Goal: Task Accomplishment & Management: Use online tool/utility

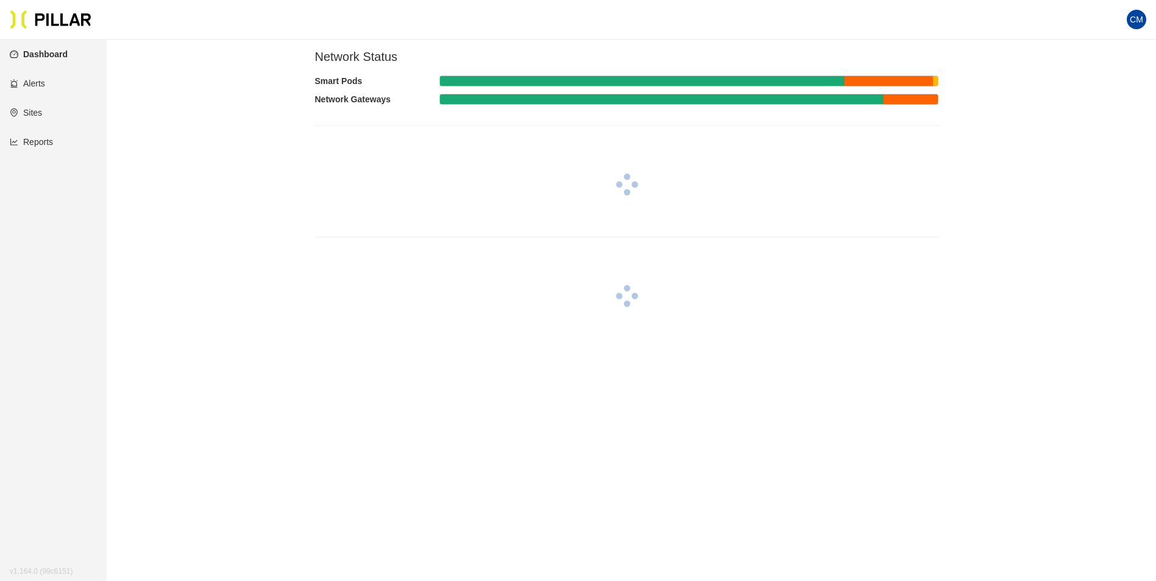
click at [39, 147] on link "Reports" at bounding box center [31, 142] width 43 height 10
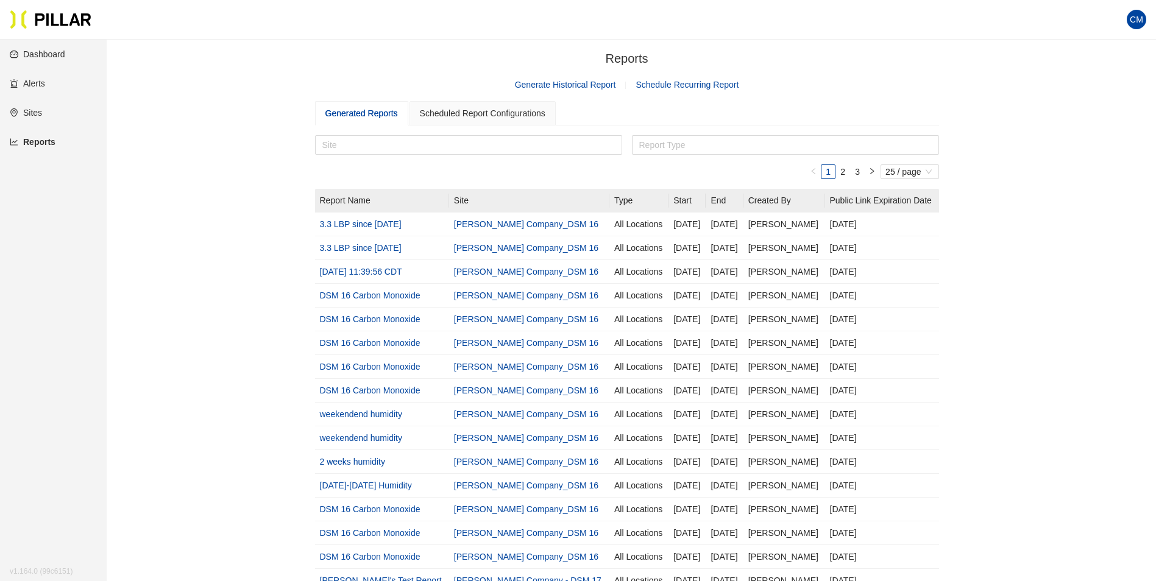
click at [579, 82] on link "Generate Historical Report" at bounding box center [565, 85] width 101 height 10
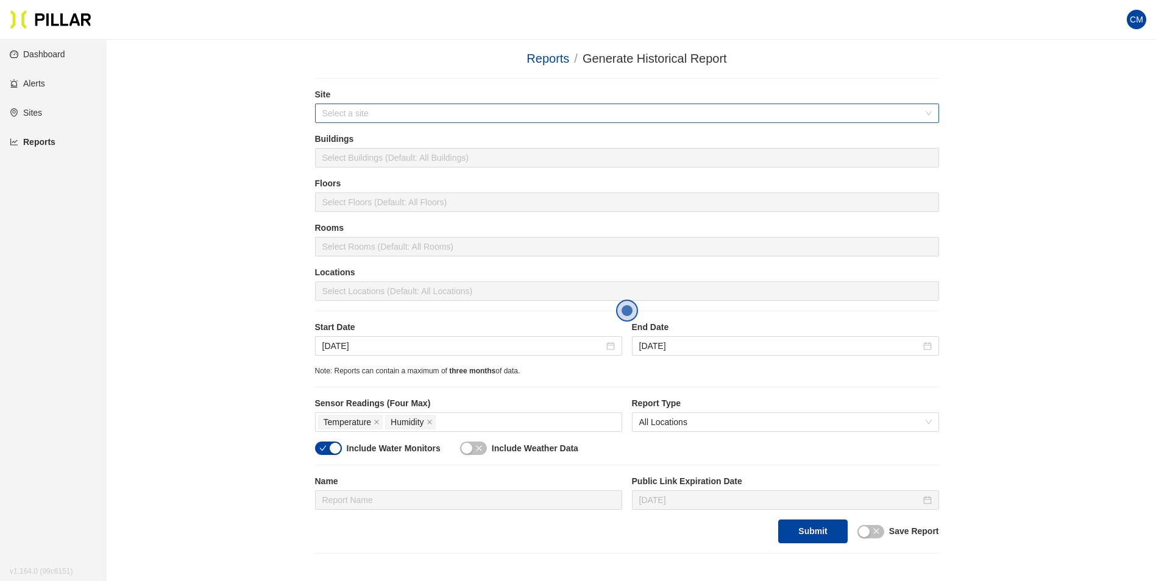
click at [419, 113] on input "search" at bounding box center [622, 113] width 601 height 18
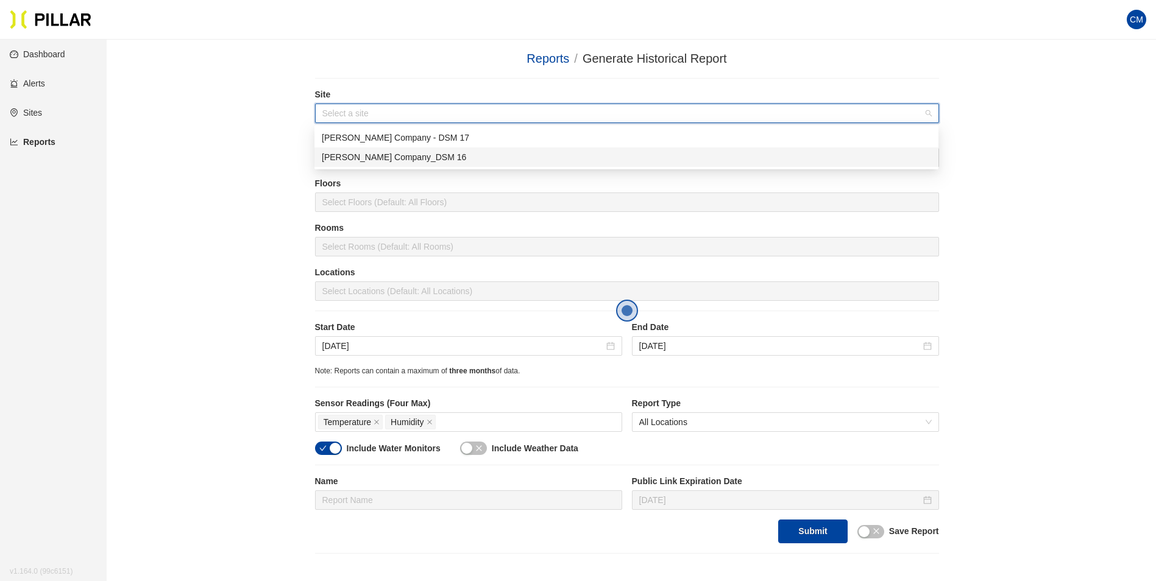
click at [402, 163] on div "[PERSON_NAME] Company_DSM 16" at bounding box center [626, 157] width 609 height 13
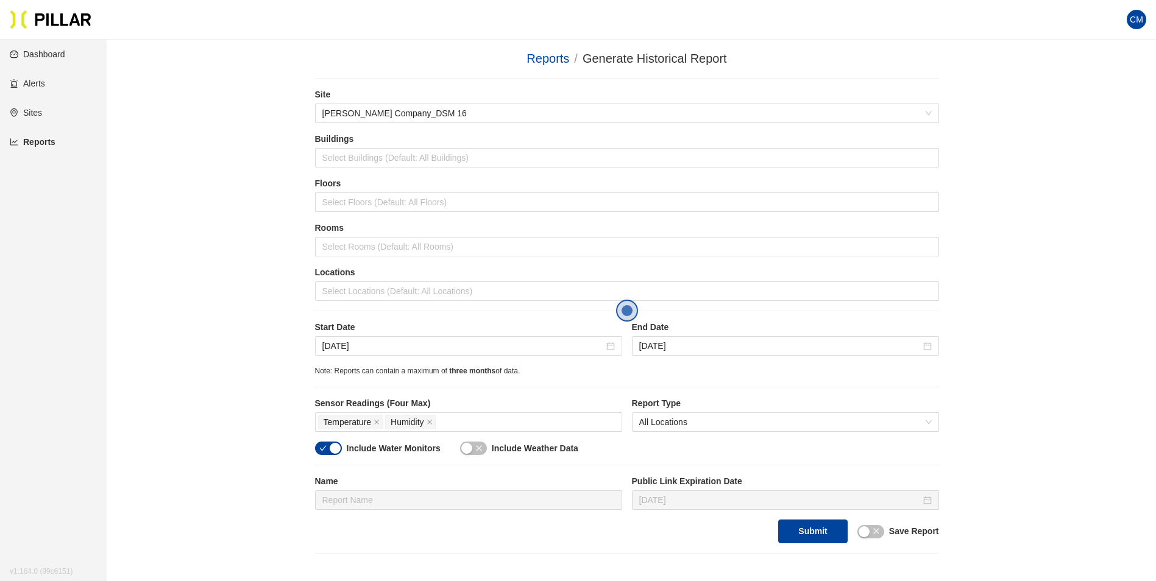
click at [442, 280] on div "Locations Select Locations (Default: All Locations)" at bounding box center [627, 283] width 624 height 35
click at [444, 290] on div at bounding box center [627, 291] width 618 height 17
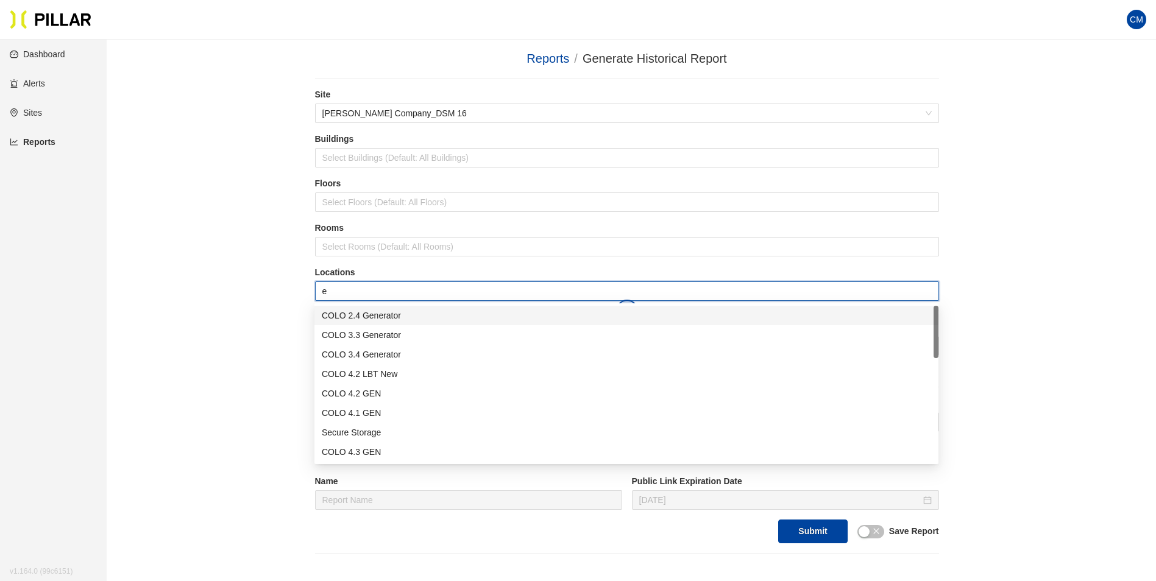
type input "er"
click at [390, 396] on div "Admin ER1" at bounding box center [626, 393] width 609 height 13
type input "er"
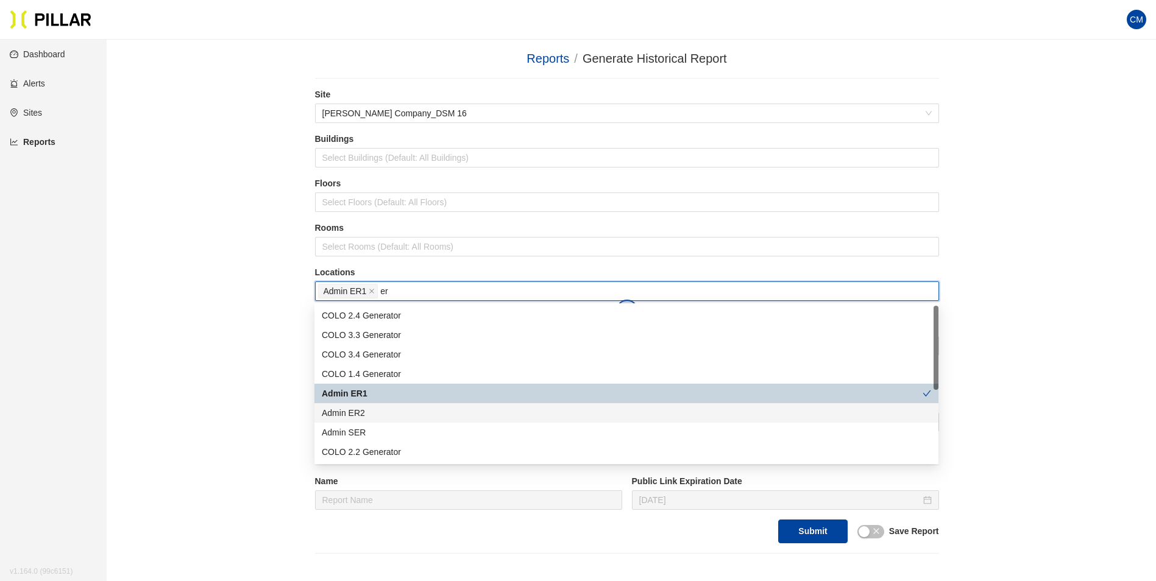
click at [389, 414] on div "Admin ER2" at bounding box center [626, 413] width 609 height 13
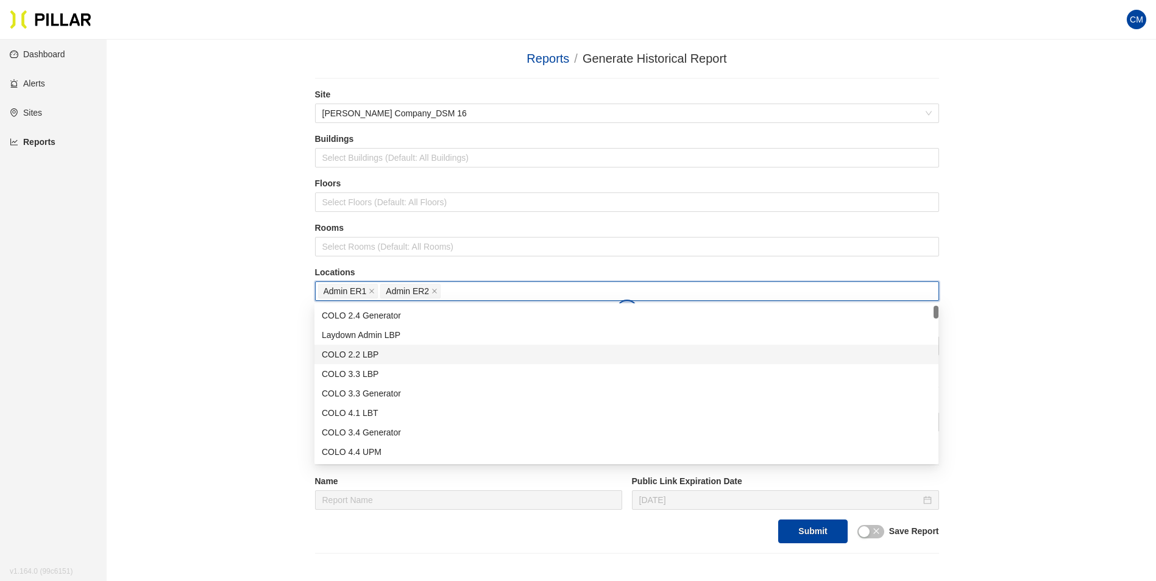
click at [962, 349] on div "Reports / Generate Historical Report / Site [PERSON_NAME] Company_DSM 16 Buildi…" at bounding box center [627, 301] width 981 height 505
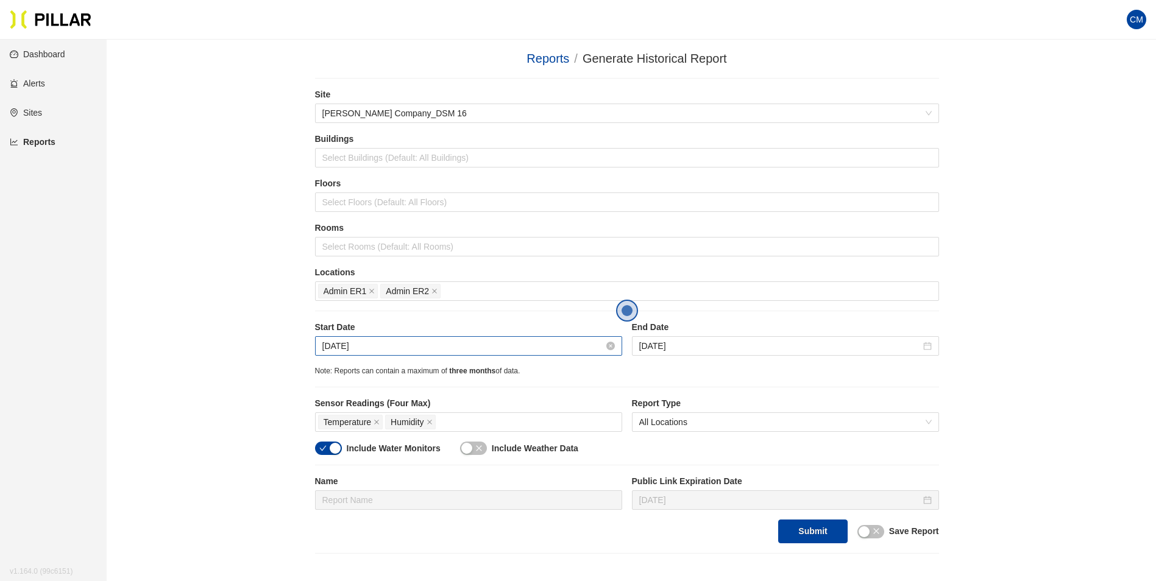
click at [344, 349] on input "[DATE]" at bounding box center [463, 345] width 282 height 13
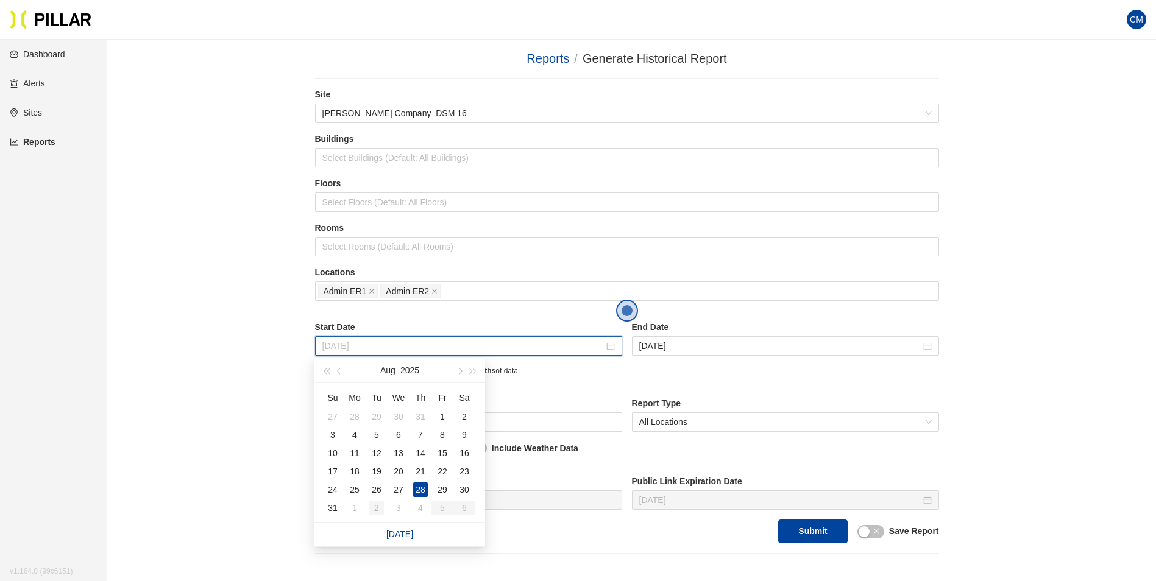
type input "[DATE]"
click at [377, 511] on div "2" at bounding box center [376, 508] width 15 height 15
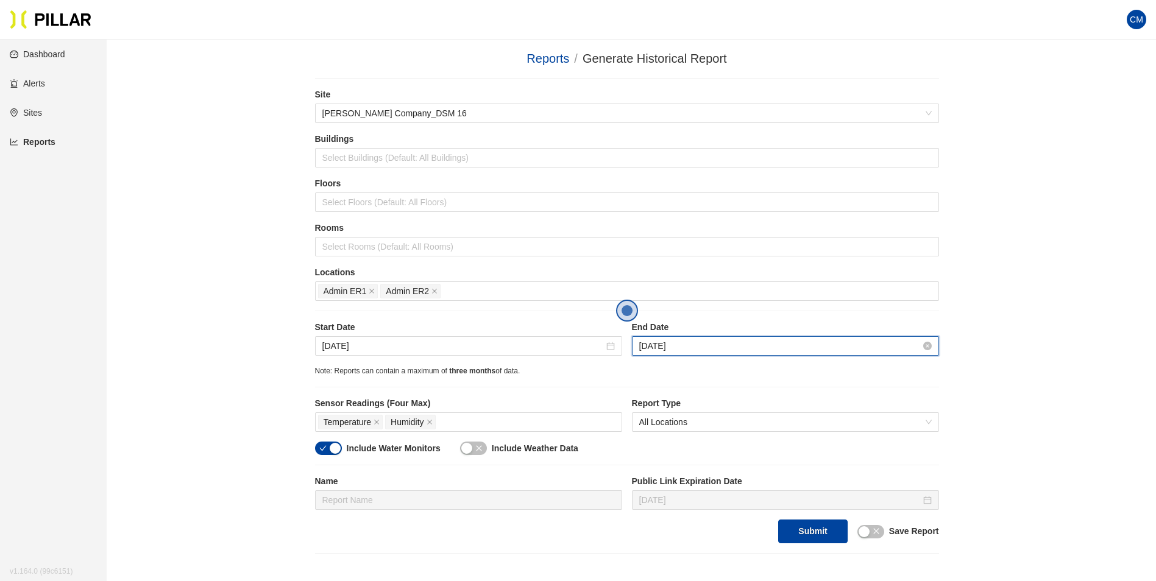
click at [658, 348] on input "[DATE]" at bounding box center [780, 345] width 282 height 13
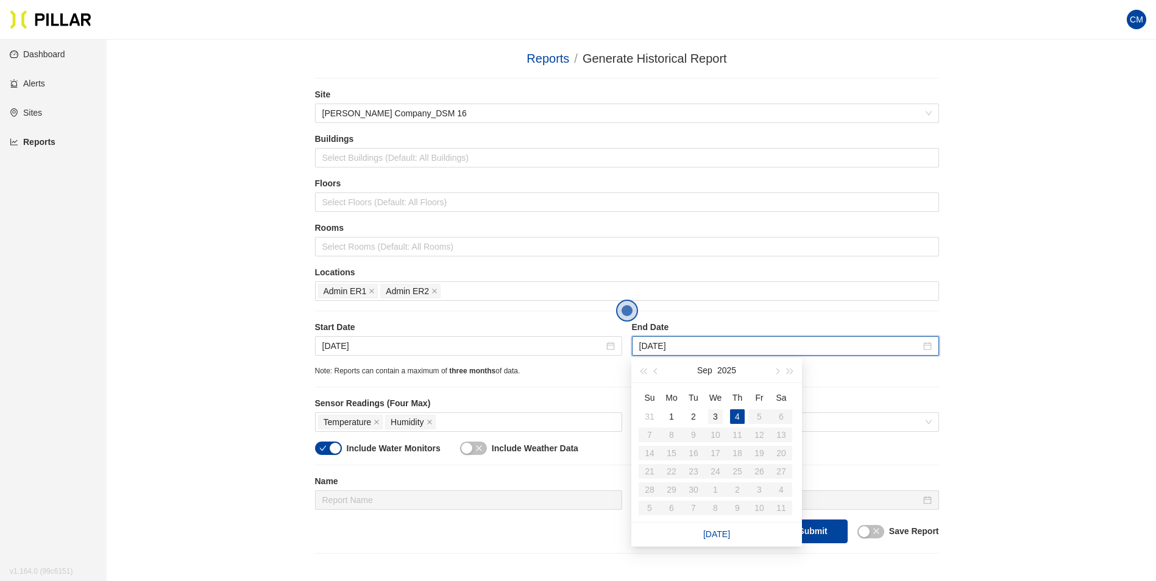
type input "[DATE]"
click at [719, 415] on div "3" at bounding box center [715, 417] width 15 height 15
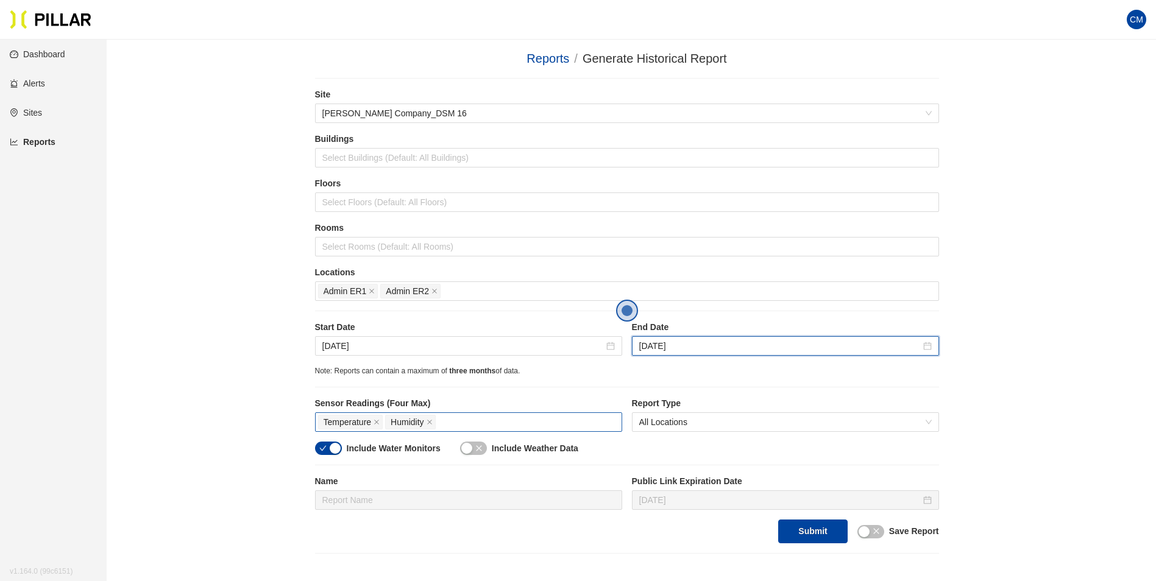
click at [524, 422] on div "Temperature Humidity" at bounding box center [468, 422] width 301 height 17
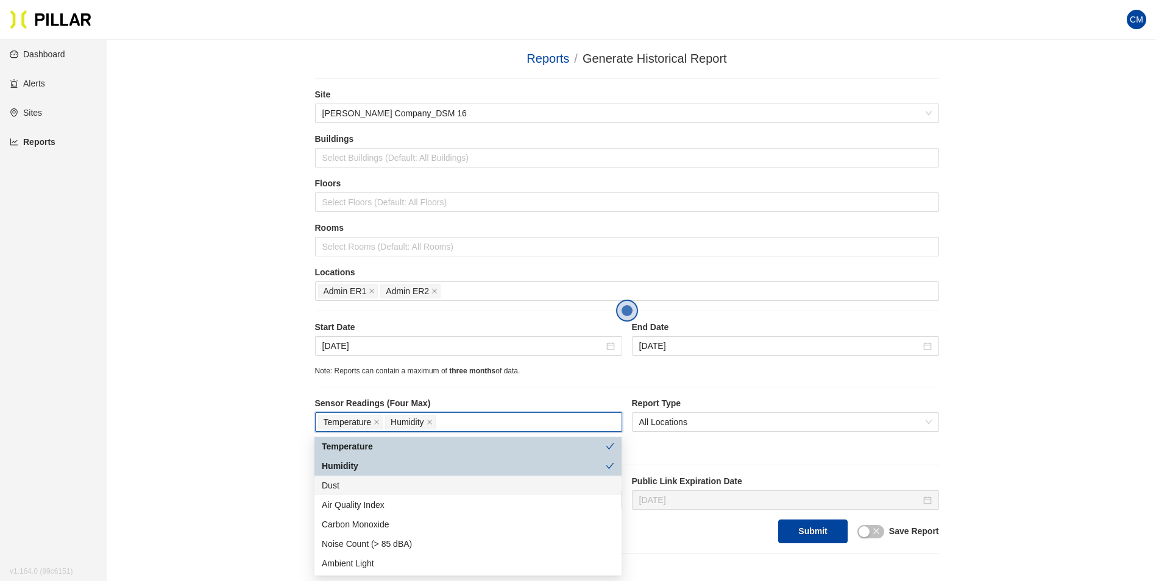
click at [354, 485] on div "Dust" at bounding box center [468, 485] width 293 height 13
click at [987, 436] on div "Reports / Generate Historical Report / Site [PERSON_NAME] Company_DSM 16 Buildi…" at bounding box center [627, 301] width 981 height 505
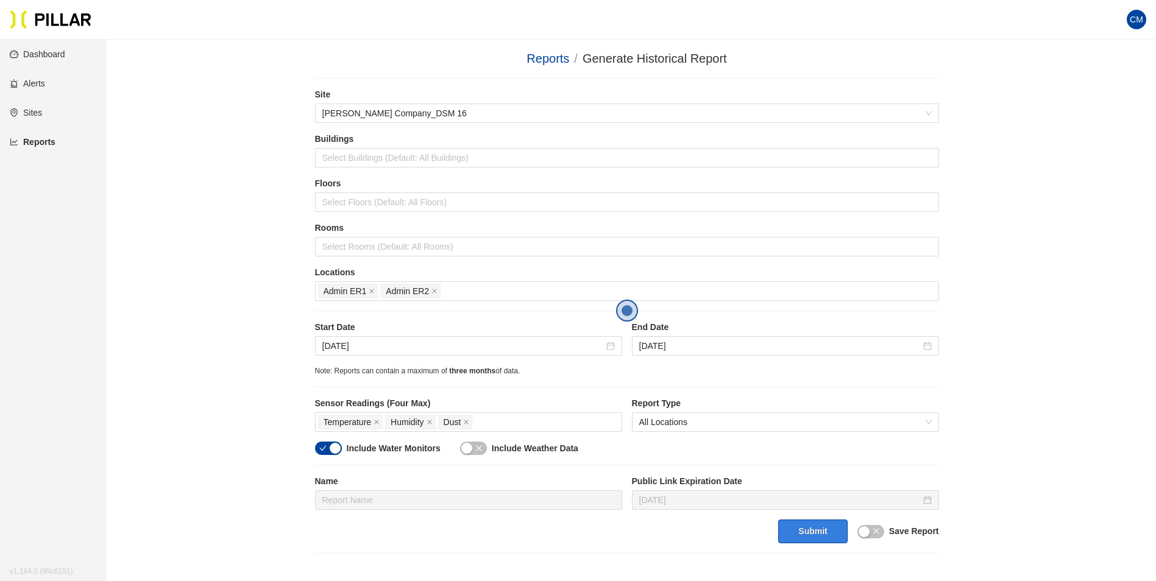
click at [808, 535] on button "Submit" at bounding box center [812, 532] width 69 height 24
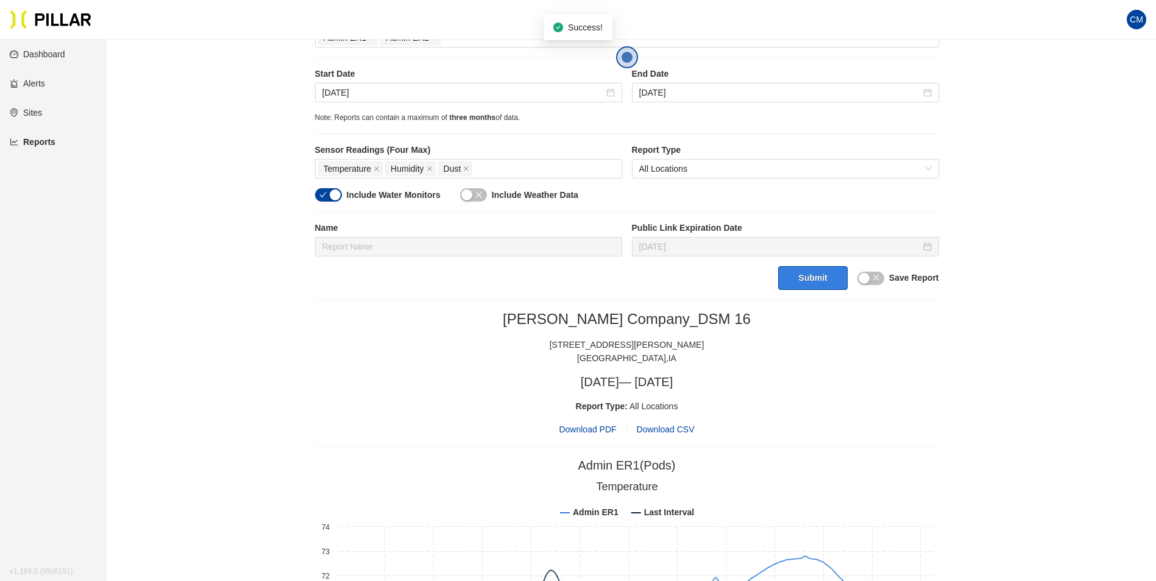
scroll to position [244, 0]
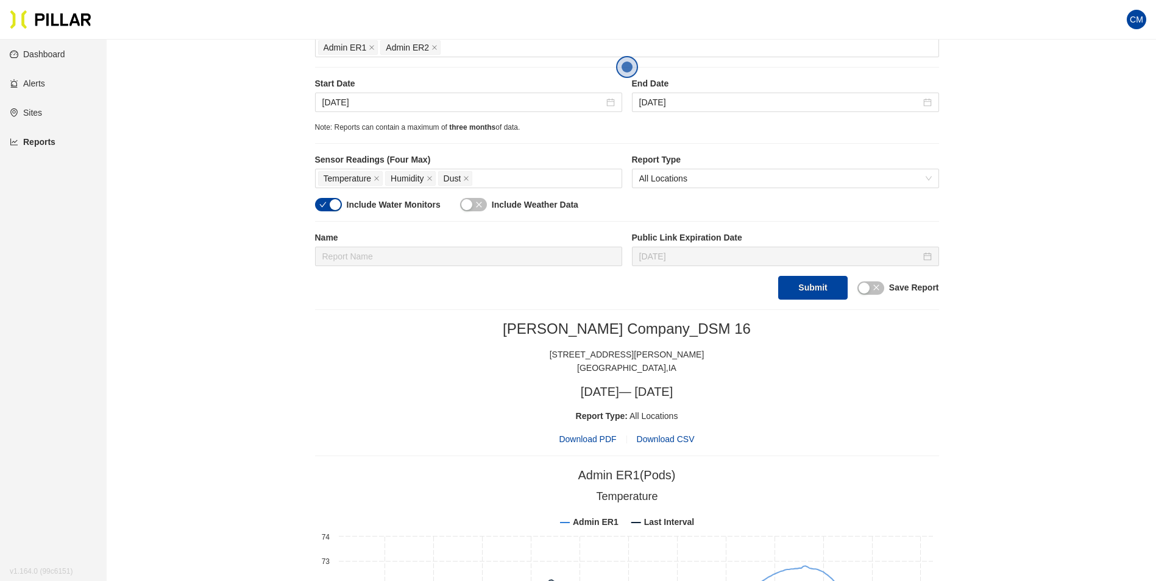
click at [602, 434] on span "Download PDF" at bounding box center [587, 439] width 57 height 13
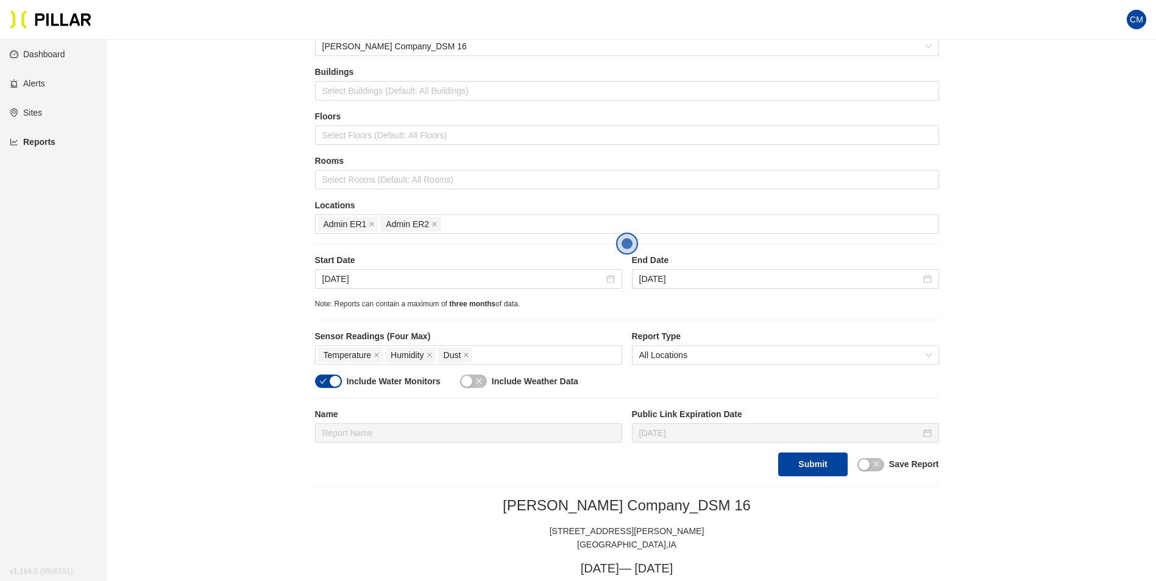
scroll to position [61, 0]
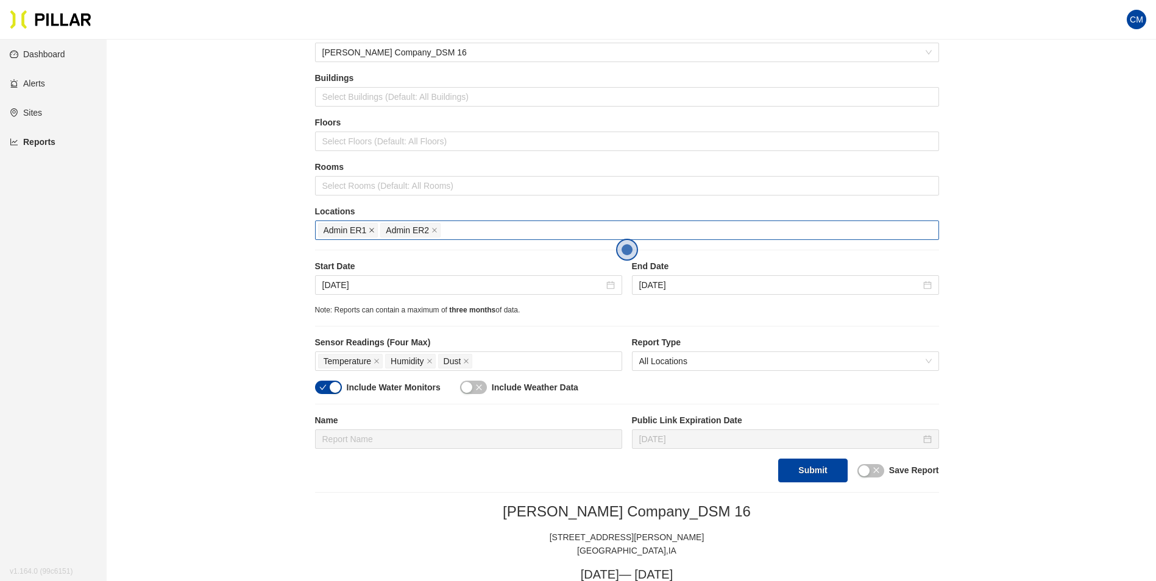
click at [369, 233] on icon "close" at bounding box center [372, 230] width 6 height 6
click at [372, 229] on div at bounding box center [627, 230] width 618 height 17
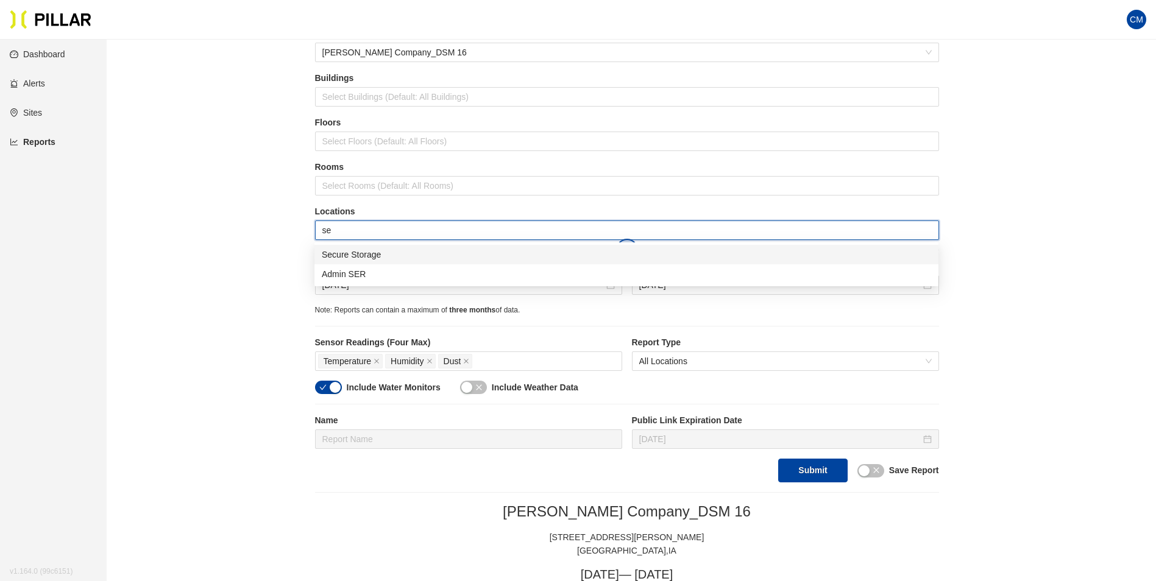
type input "ser"
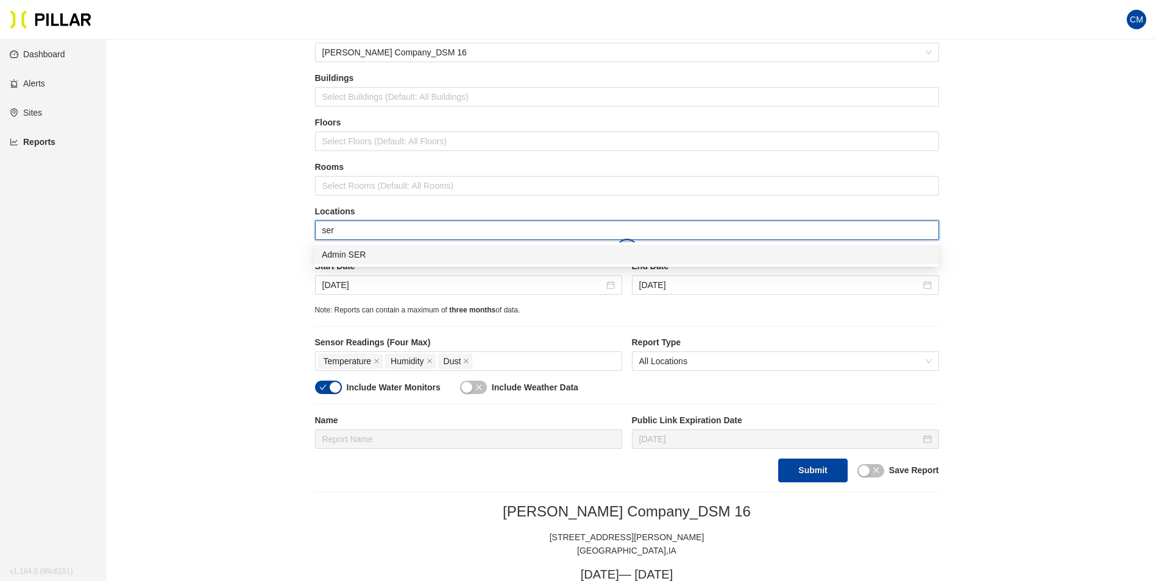
click at [380, 257] on div "Admin SER" at bounding box center [626, 254] width 609 height 13
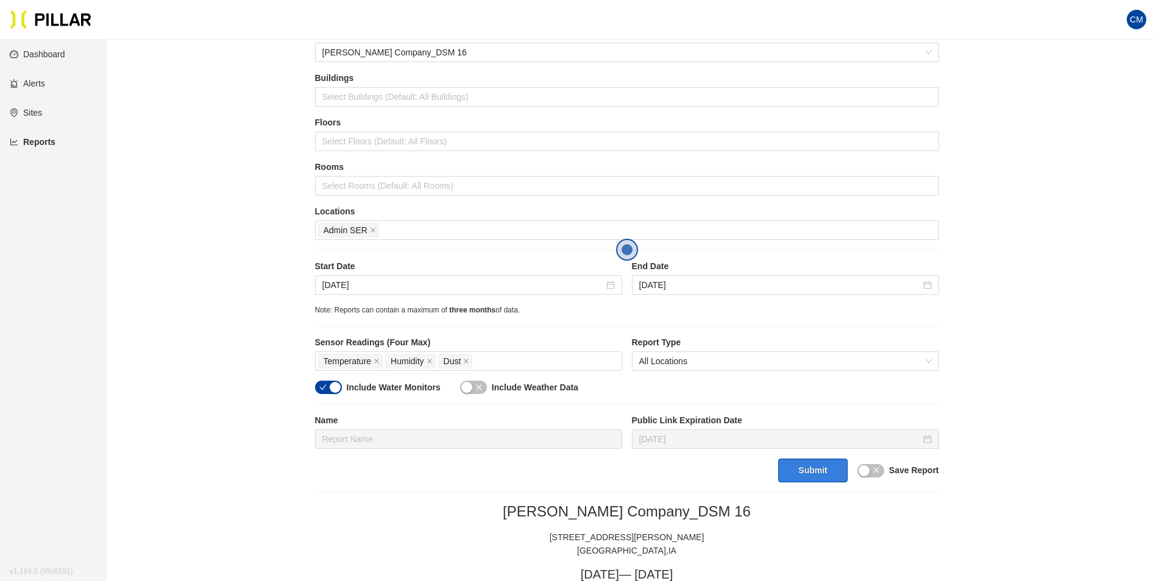
click at [795, 468] on button "Submit" at bounding box center [812, 471] width 69 height 24
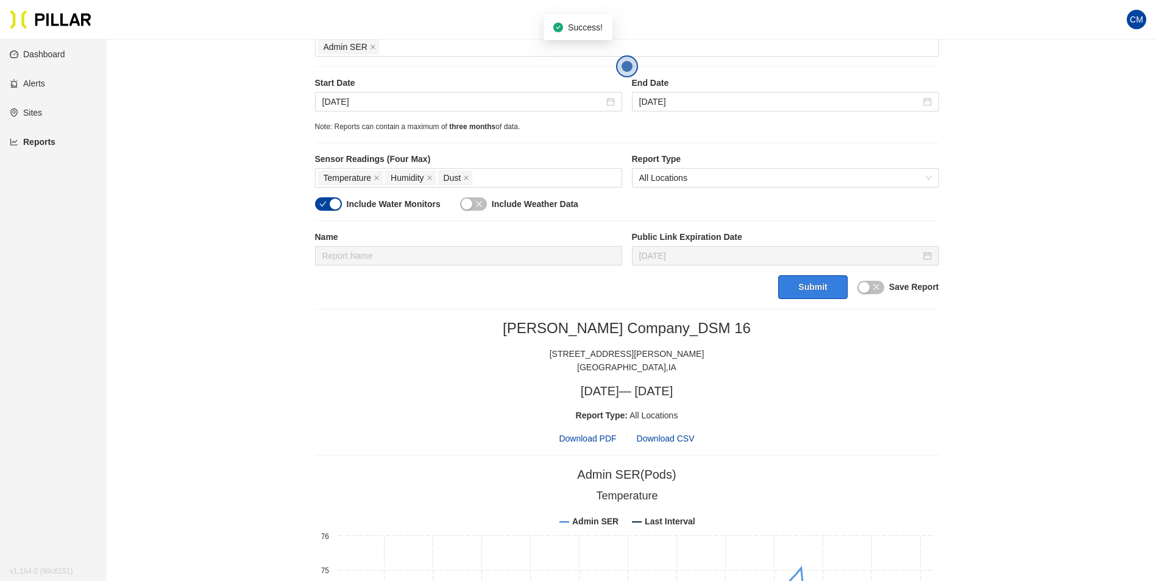
scroll to position [244, 0]
click at [591, 439] on span "Download PDF" at bounding box center [587, 439] width 57 height 13
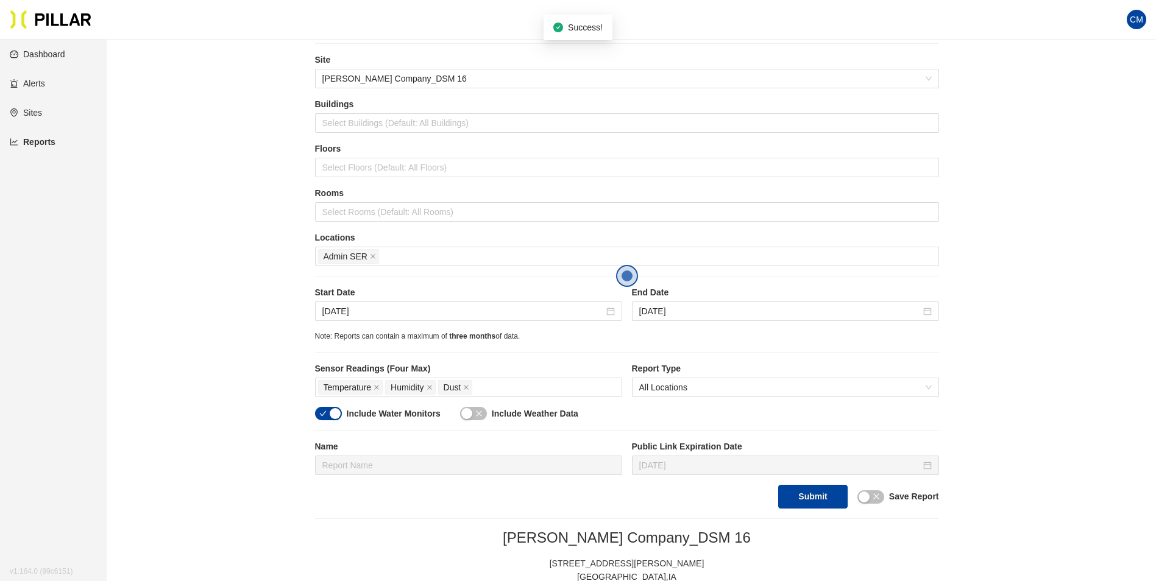
scroll to position [0, 0]
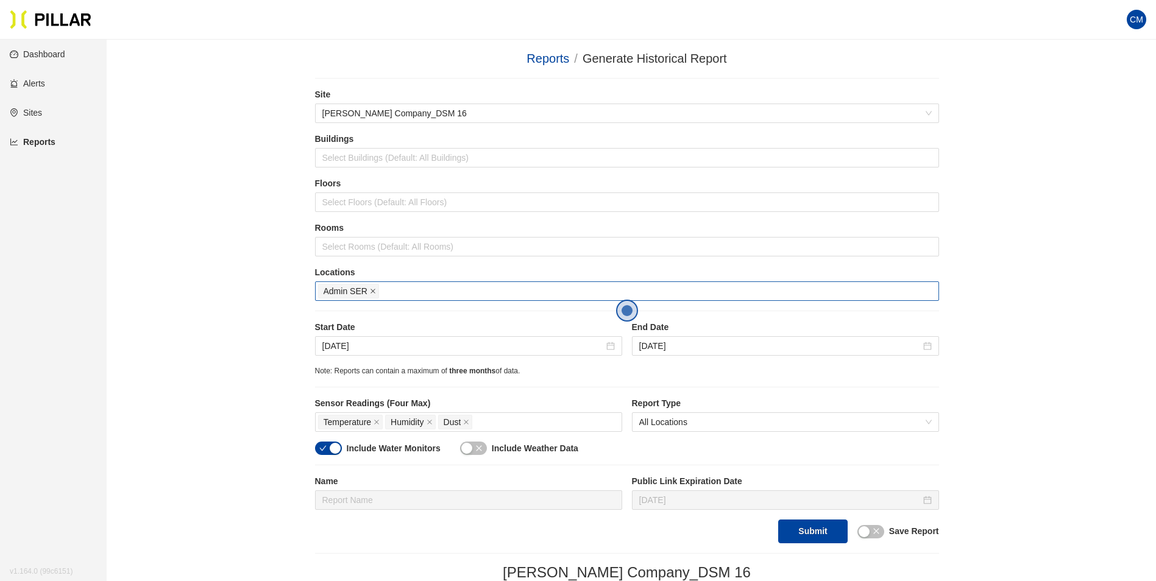
click at [371, 293] on icon "close" at bounding box center [373, 291] width 6 height 6
click at [371, 293] on div at bounding box center [627, 291] width 618 height 17
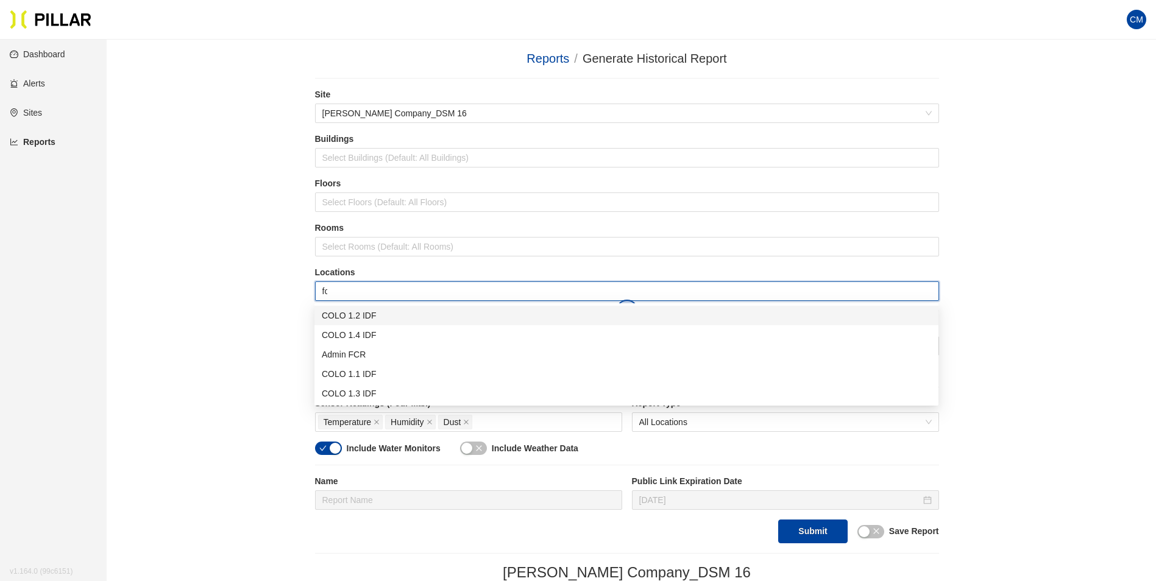
type input "fcr"
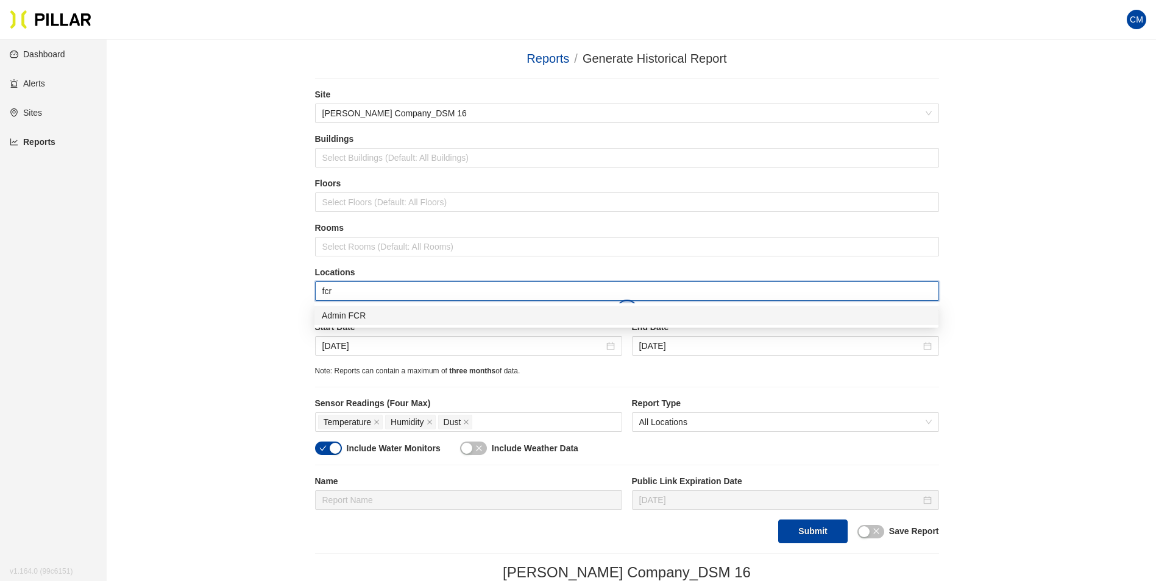
click at [520, 313] on div "Admin FCR" at bounding box center [626, 315] width 609 height 13
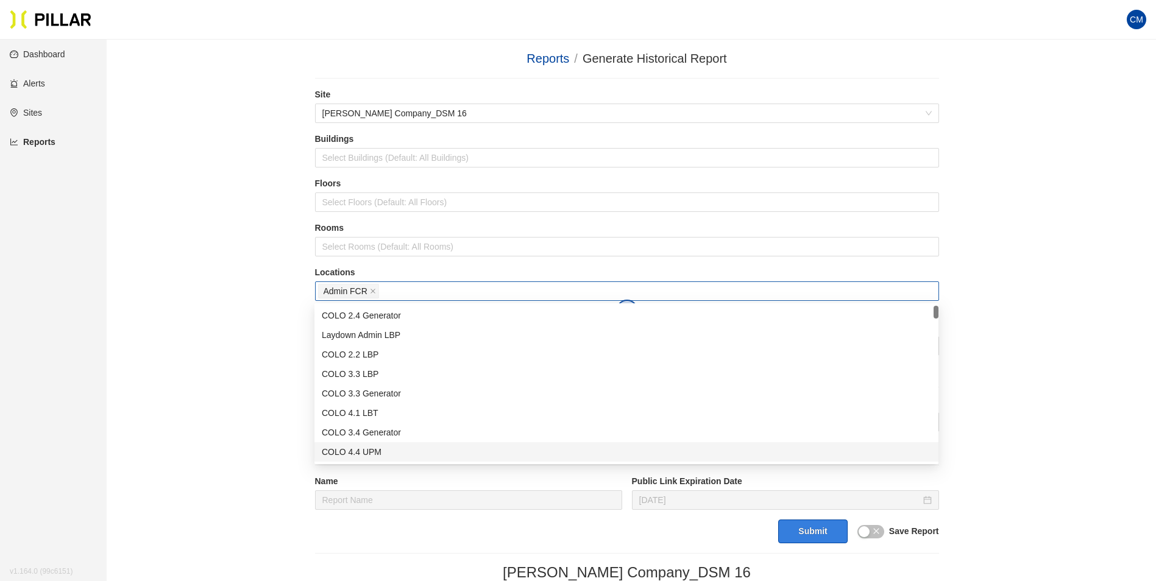
click at [824, 528] on button "Submit" at bounding box center [812, 532] width 69 height 24
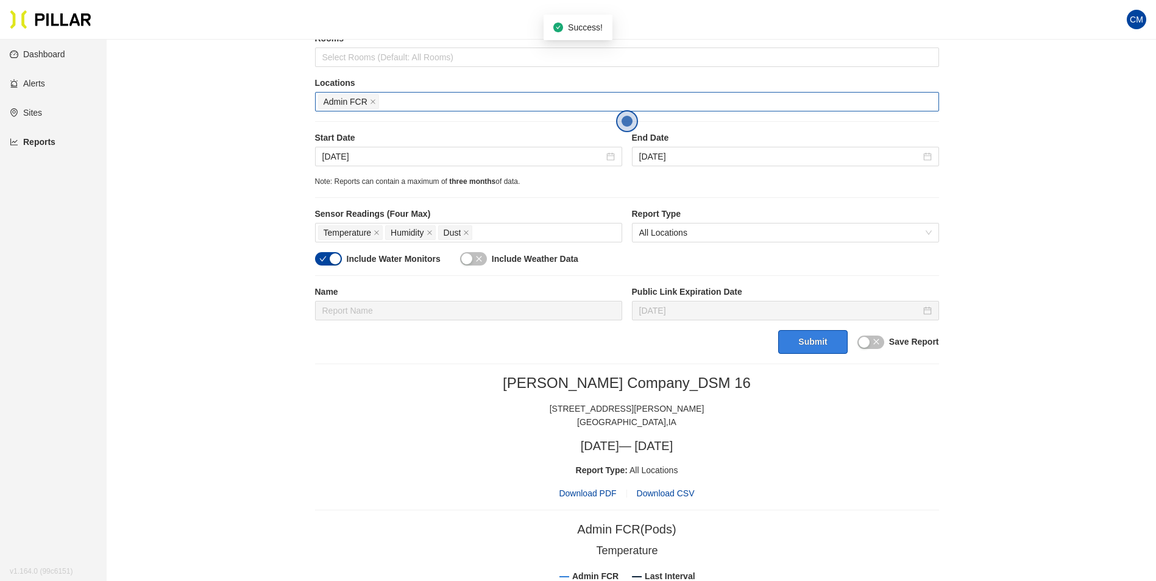
scroll to position [183, 0]
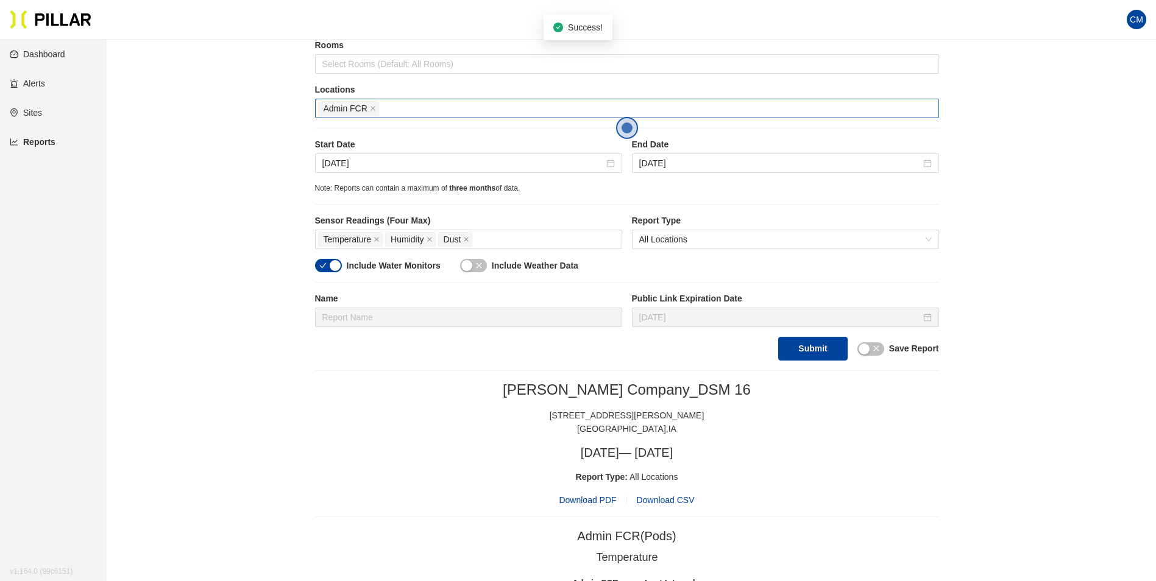
click at [583, 503] on span "Download PDF" at bounding box center [587, 500] width 57 height 13
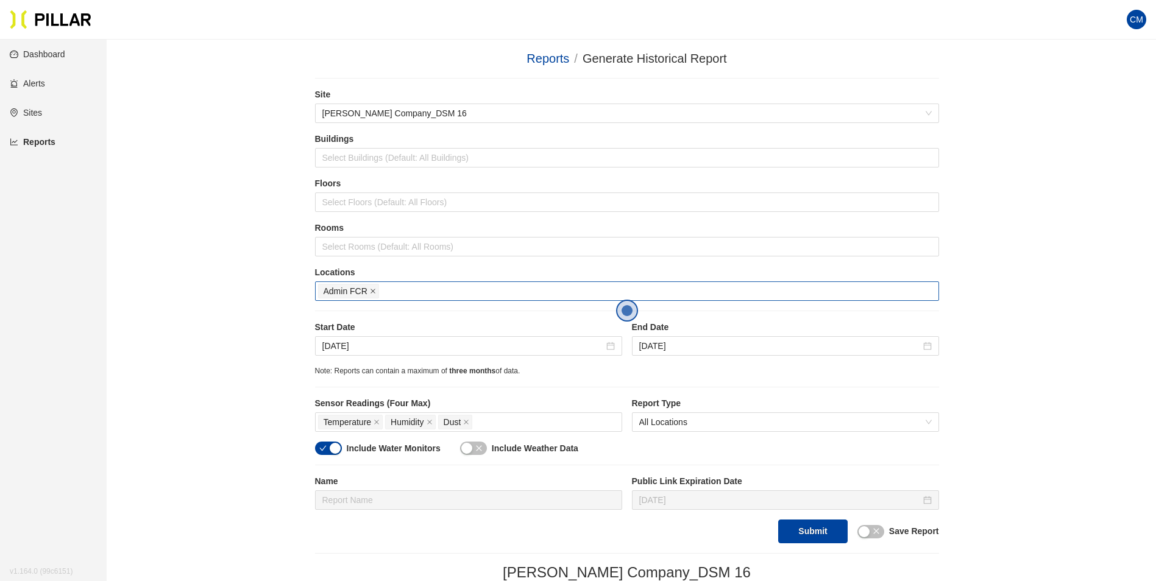
click at [372, 290] on icon "close" at bounding box center [373, 292] width 5 height 5
click at [373, 290] on div at bounding box center [627, 291] width 618 height 17
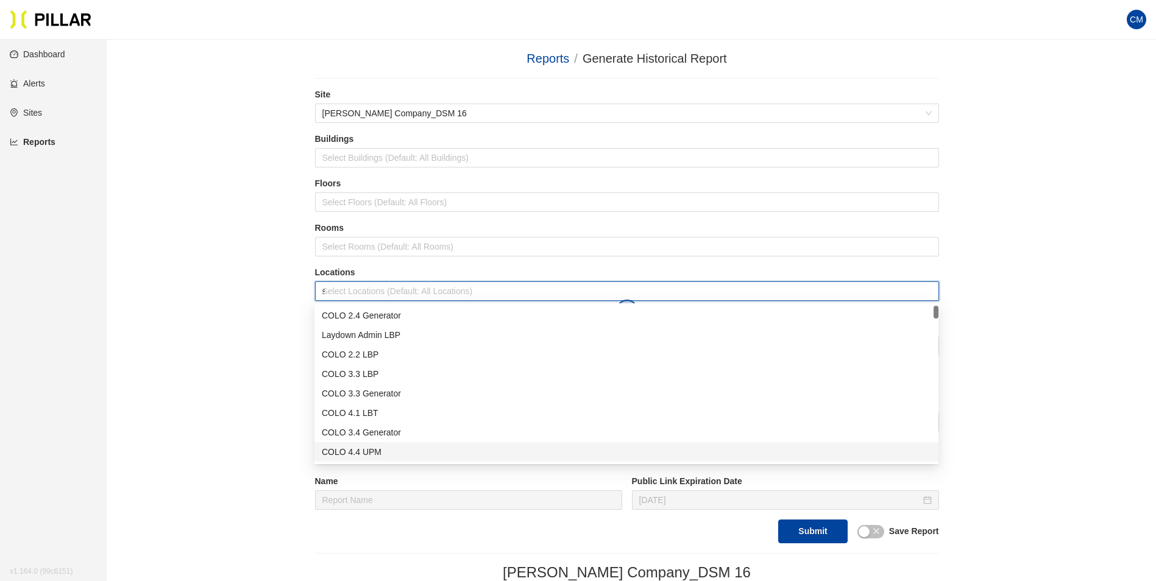
type input "se"
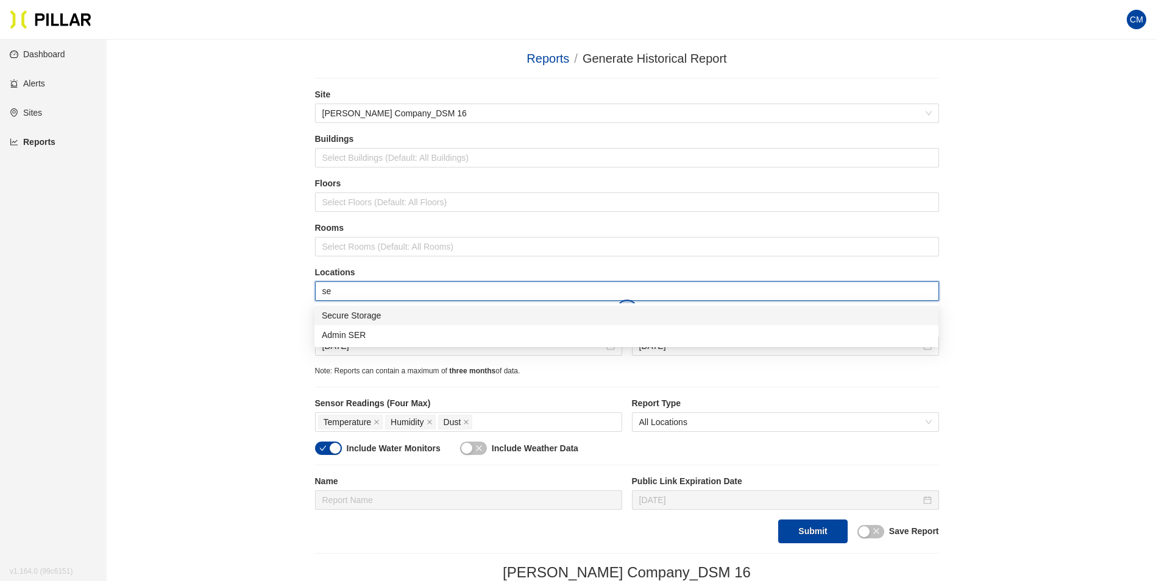
click at [378, 314] on div "Secure Storage" at bounding box center [626, 315] width 609 height 13
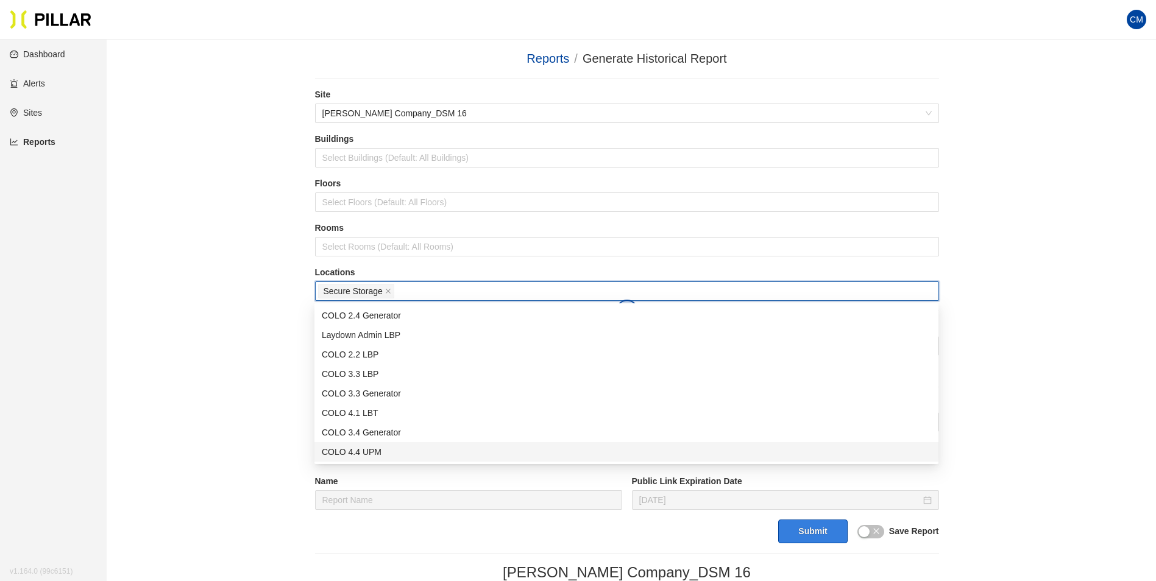
click at [809, 532] on button "Submit" at bounding box center [812, 532] width 69 height 24
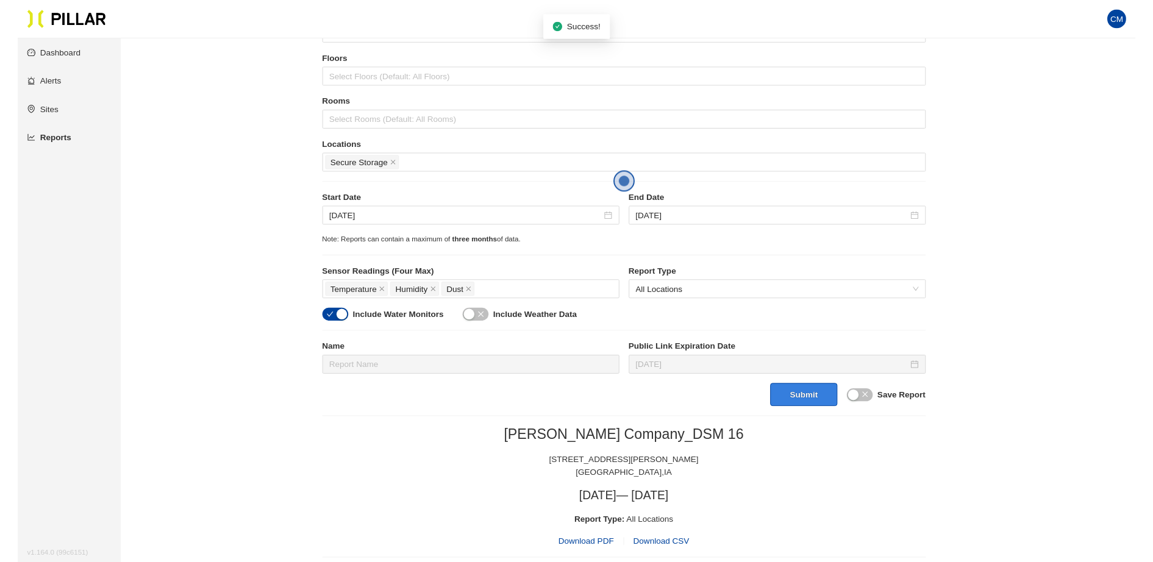
scroll to position [122, 0]
